Goal: Find specific page/section: Find specific page/section

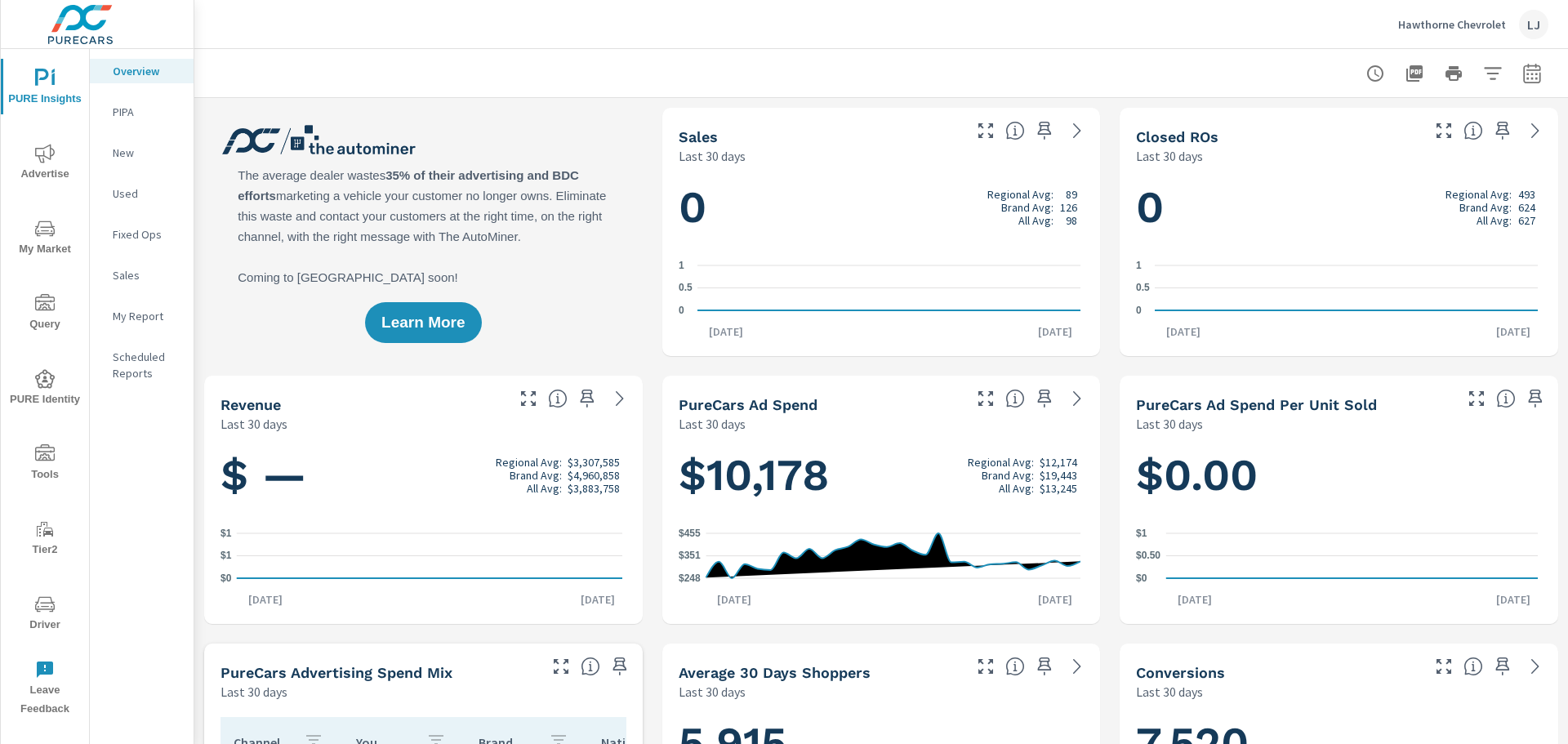
click at [141, 164] on div "New" at bounding box center [141, 152] width 104 height 24
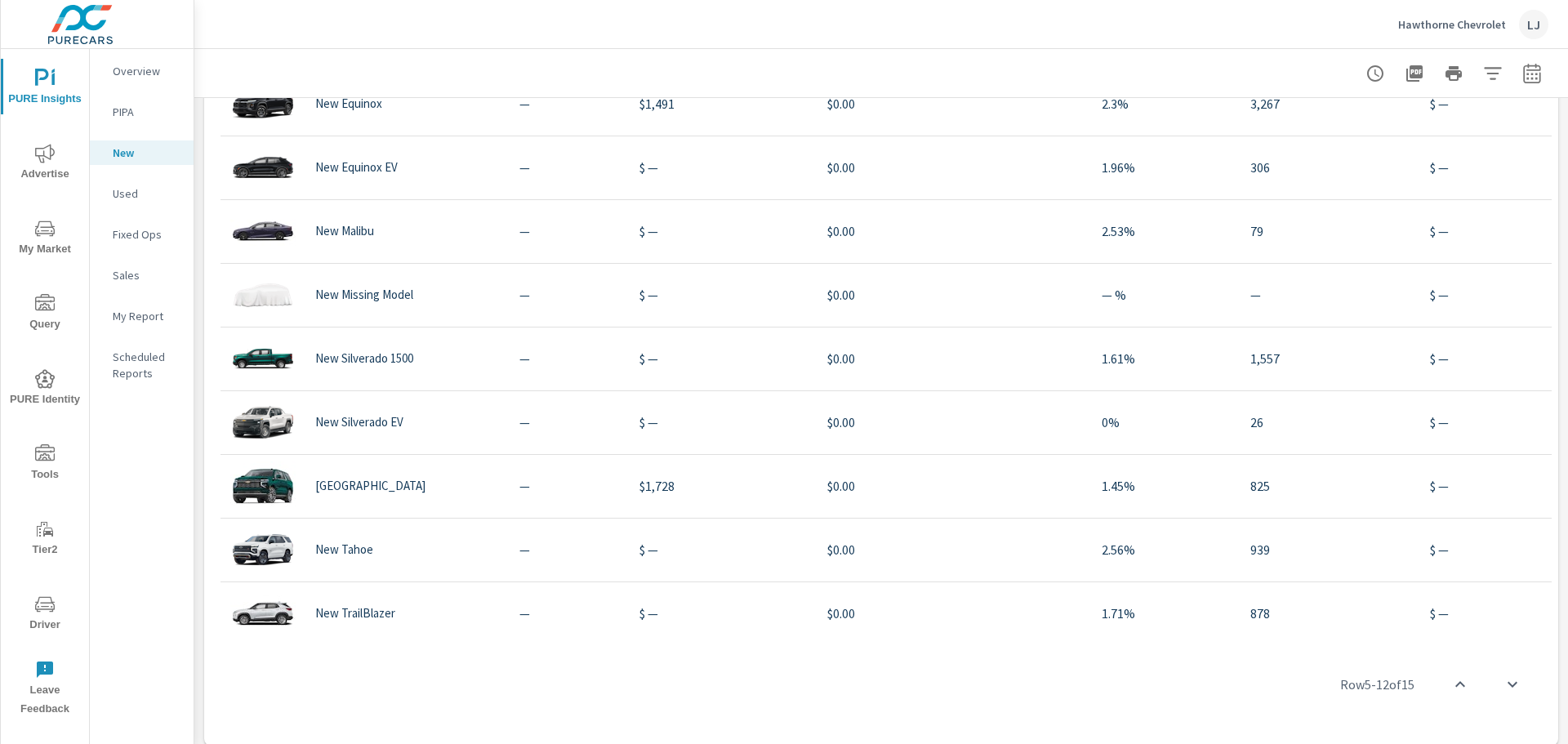
scroll to position [1229, 0]
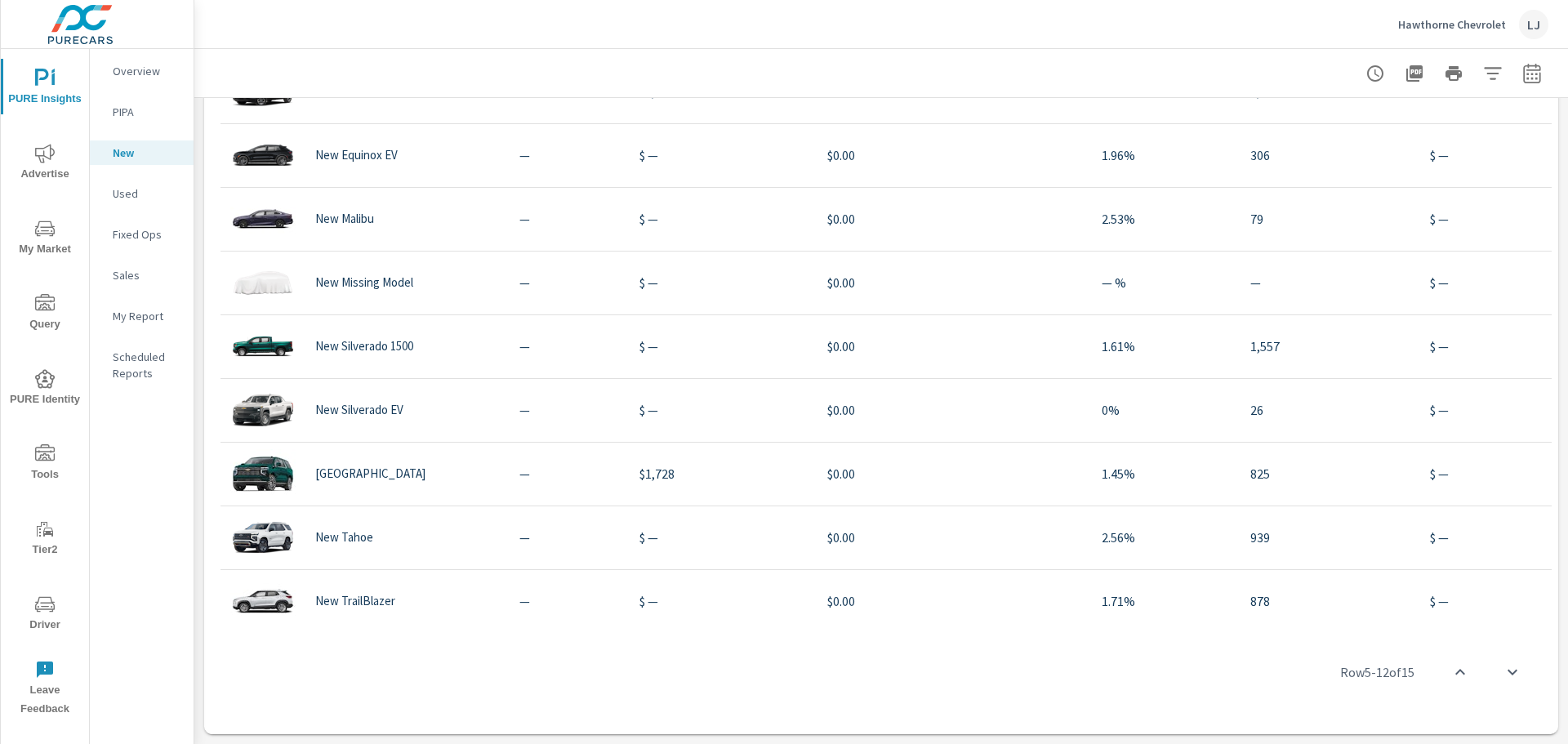
click at [52, 168] on span "Advertise" at bounding box center [45, 164] width 79 height 40
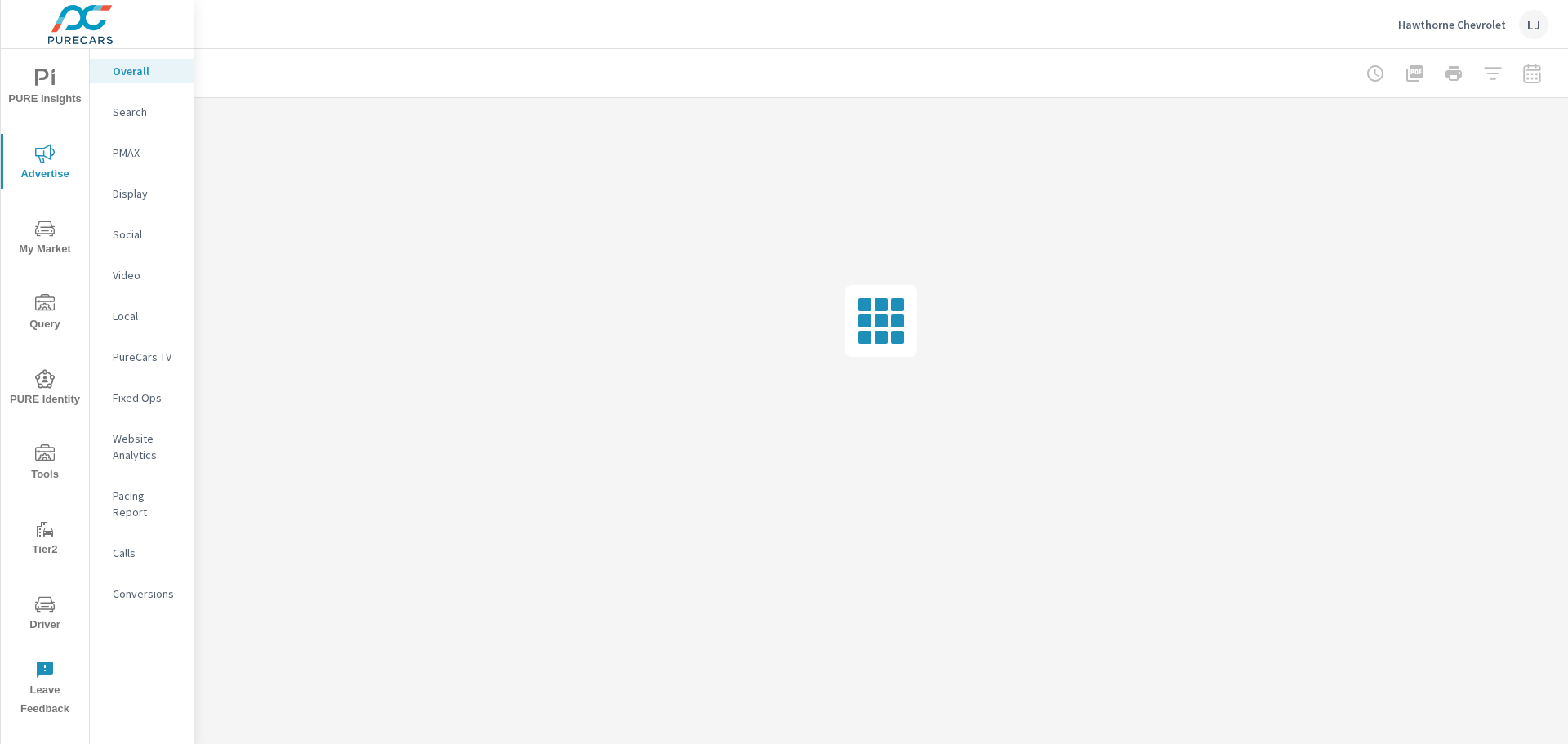
click at [130, 152] on p "PMAX" at bounding box center [146, 152] width 68 height 16
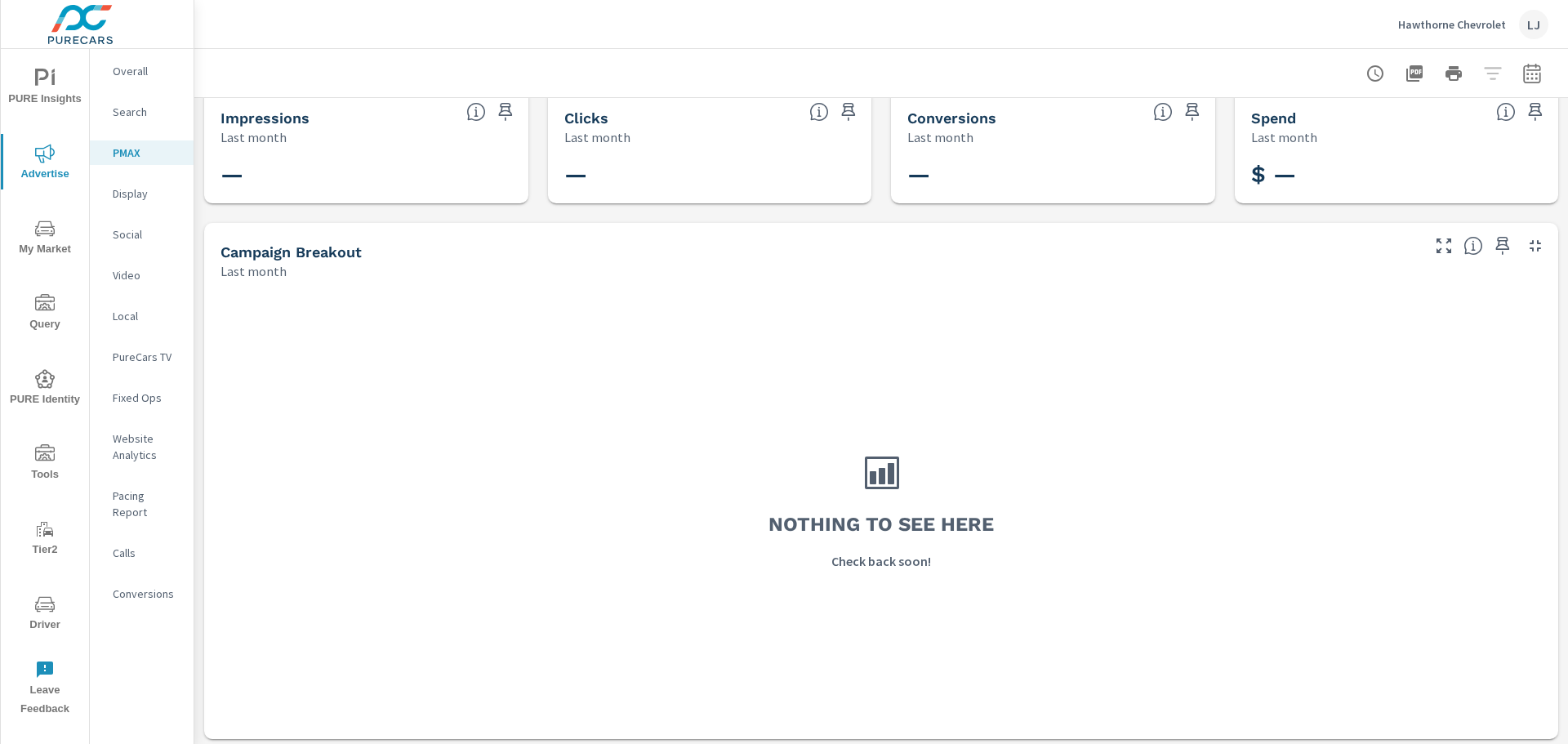
scroll to position [24, 0]
click at [48, 592] on button "Driver" at bounding box center [45, 612] width 88 height 56
